Goal: Task Accomplishment & Management: Use online tool/utility

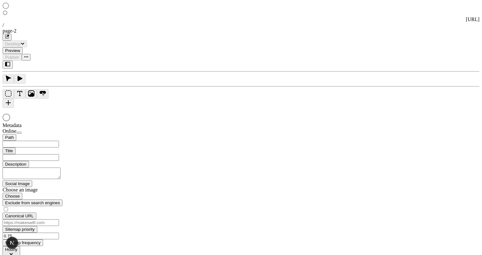
type input "/exploration-of-translations"
type input "The Great Translation Adventure"
